Goal: Transaction & Acquisition: Purchase product/service

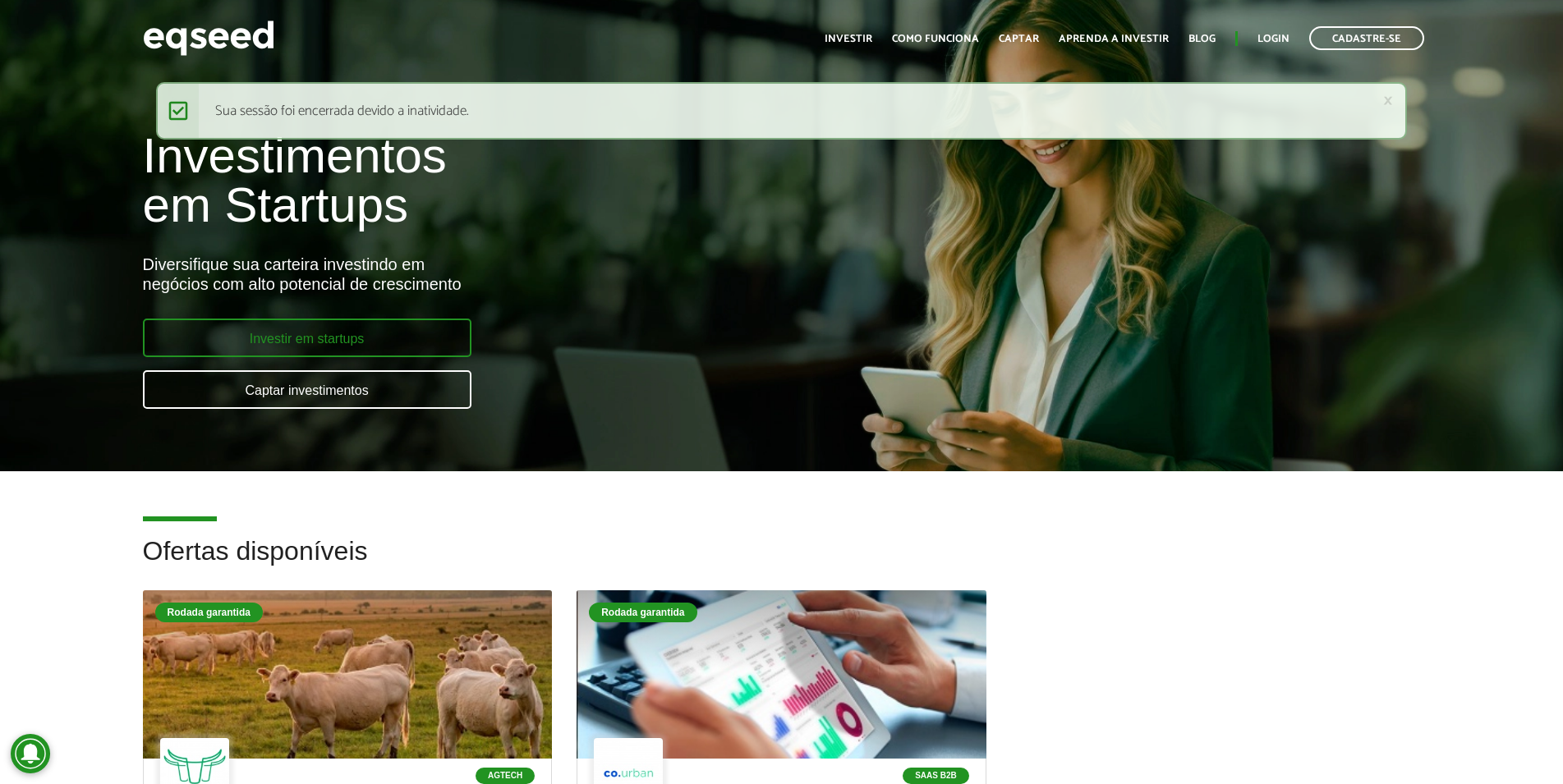
click at [363, 341] on link "Investir em startups" at bounding box center [307, 338] width 328 height 38
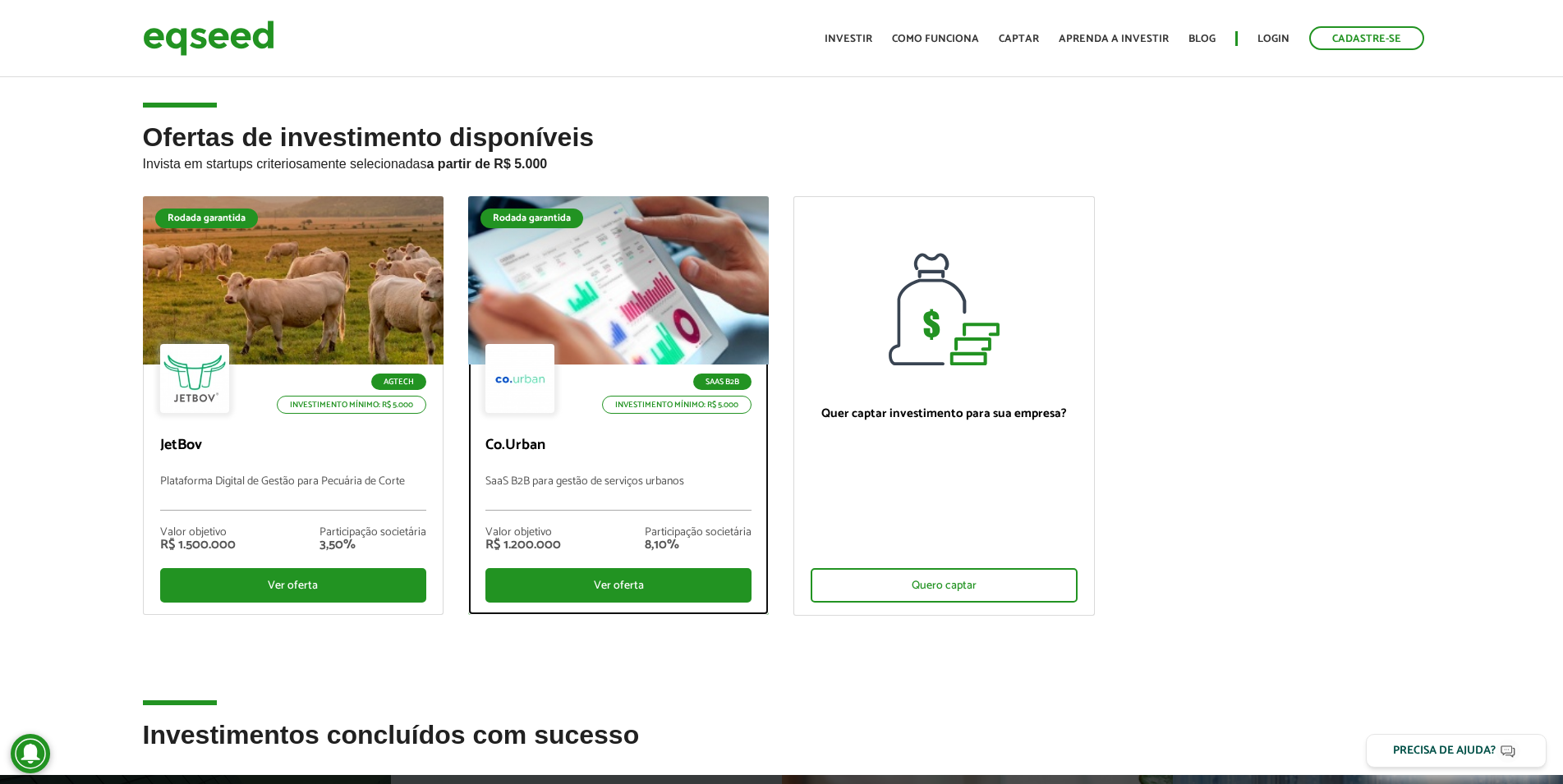
click at [557, 485] on p "SaaS B2B para gestão de serviços urbanos" at bounding box center [618, 493] width 266 height 35
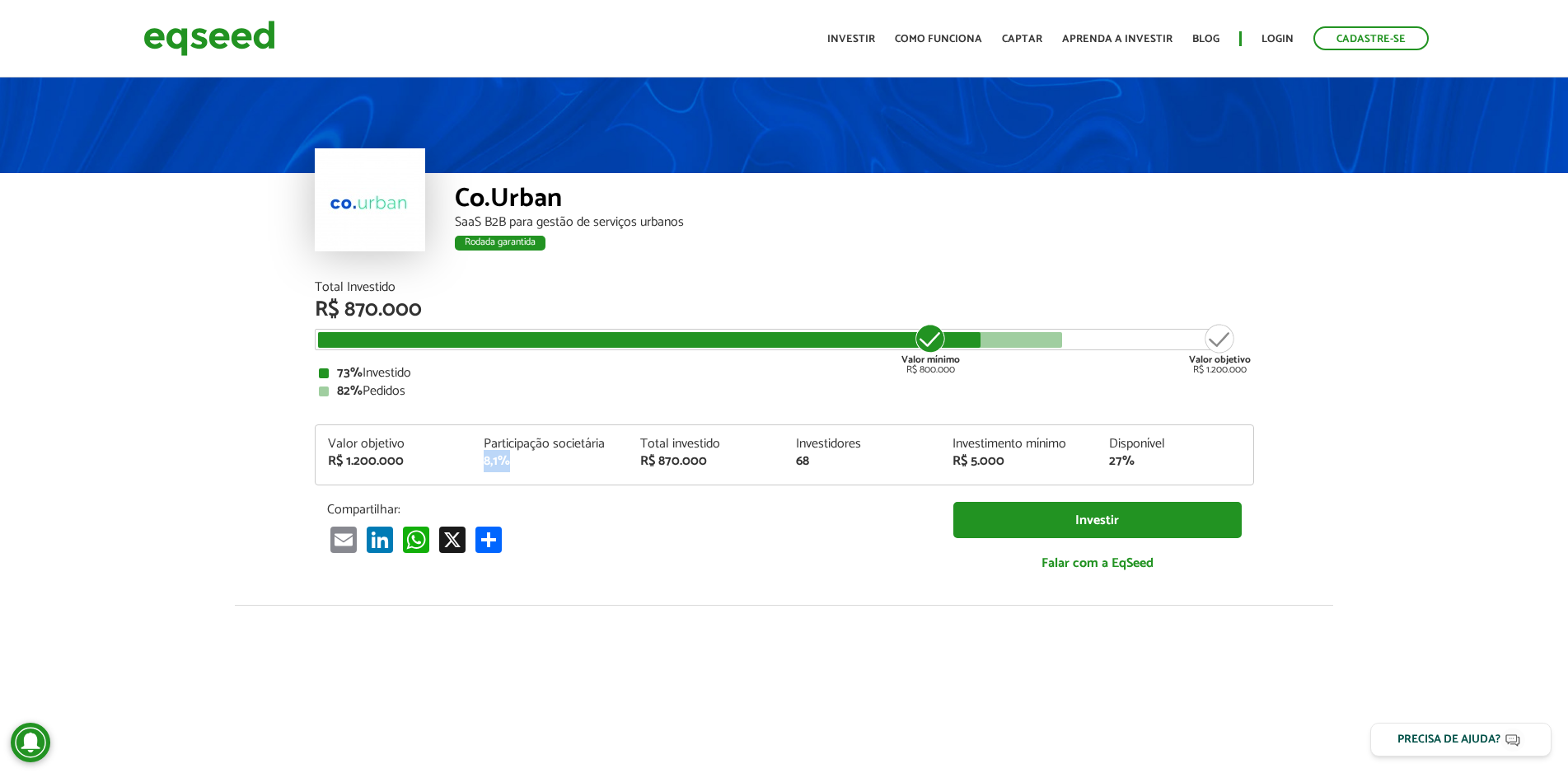
drag, startPoint x: 484, startPoint y: 461, endPoint x: 506, endPoint y: 454, distance: 23.1
click at [506, 454] on div "Participação societária 8,1%" at bounding box center [549, 452] width 156 height 30
click at [196, 47] on img at bounding box center [210, 38] width 132 height 43
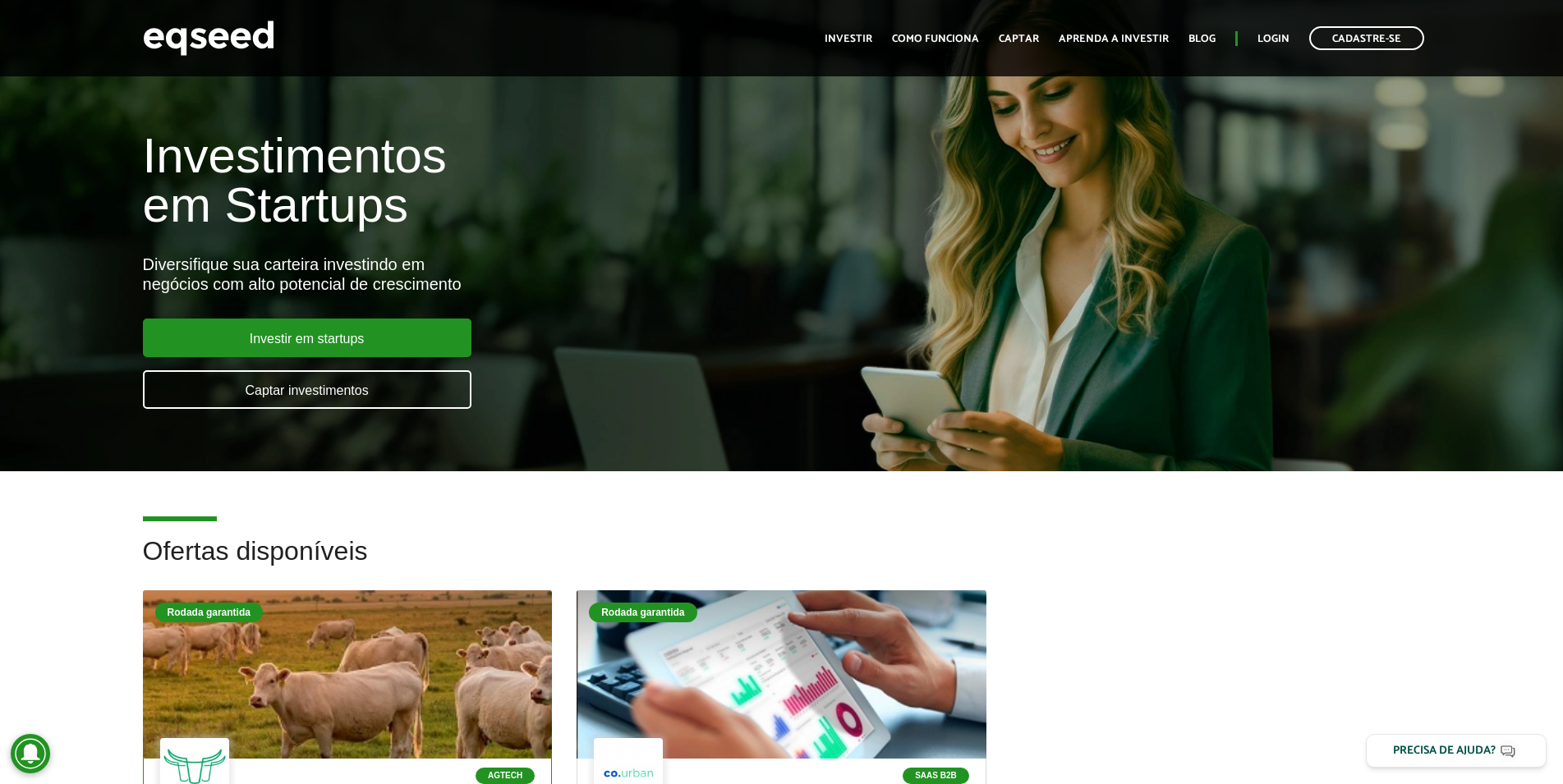
scroll to position [335, 0]
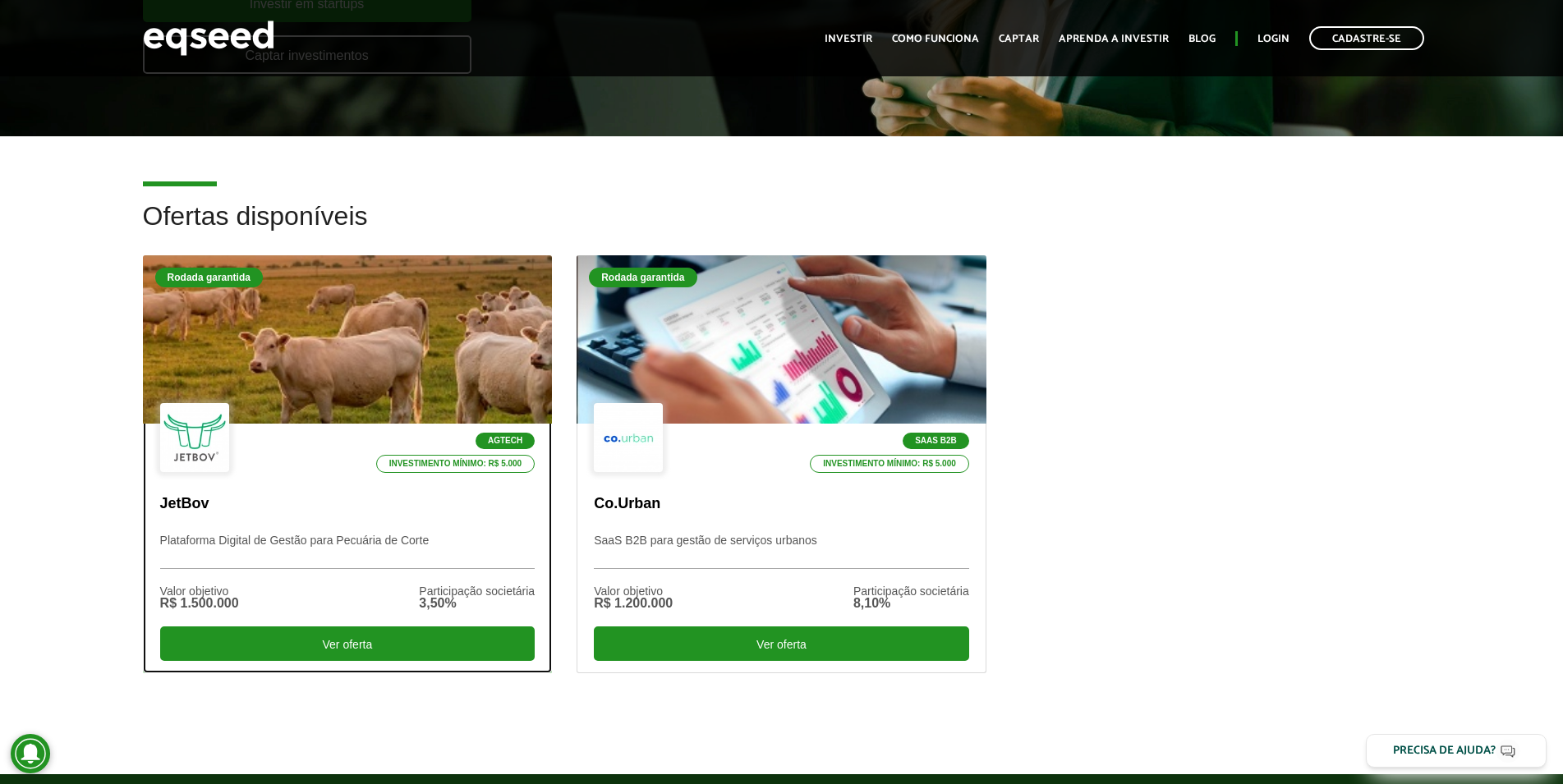
click at [343, 354] on div at bounding box center [347, 340] width 492 height 202
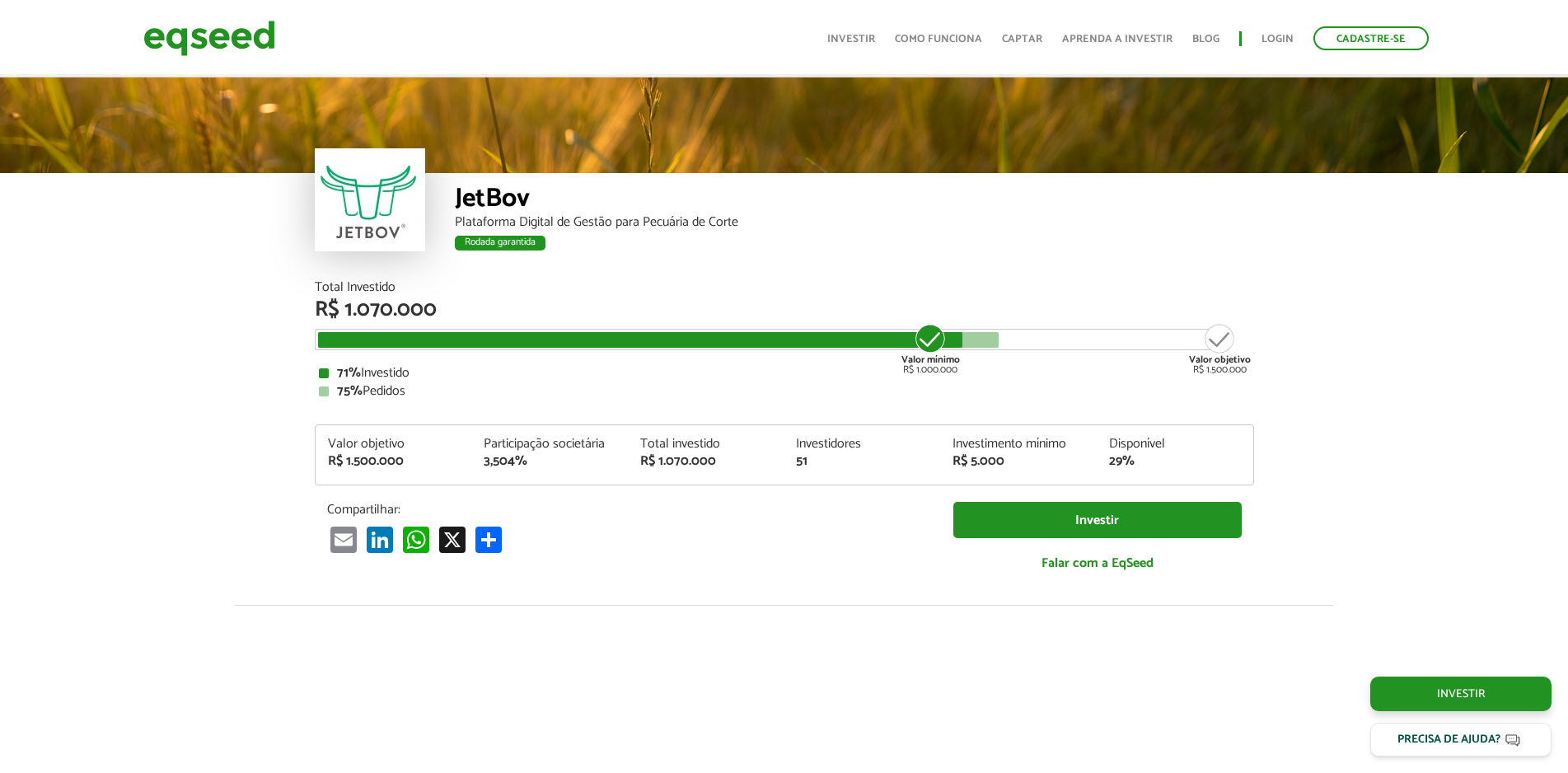
scroll to position [2041, 0]
